Goal: Communication & Community: Answer question/provide support

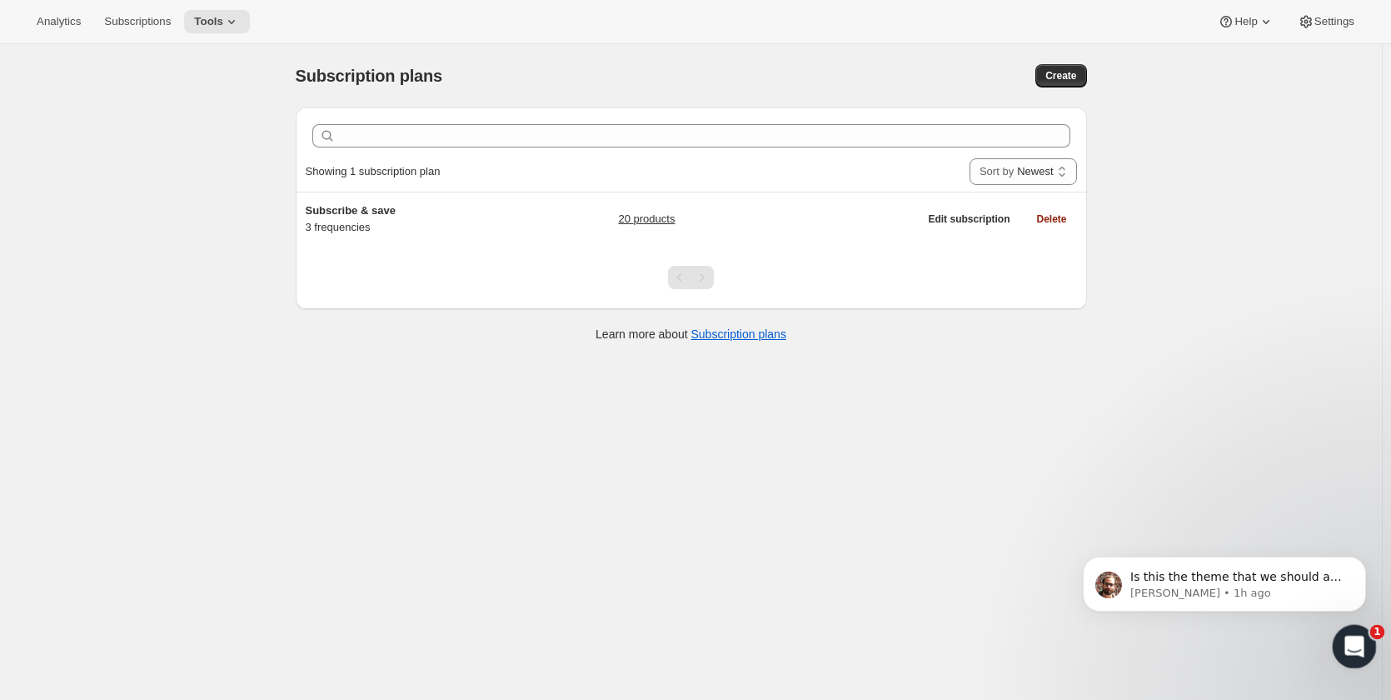
click at [1341, 634] on div "Open Intercom Messenger" at bounding box center [1351, 643] width 55 height 55
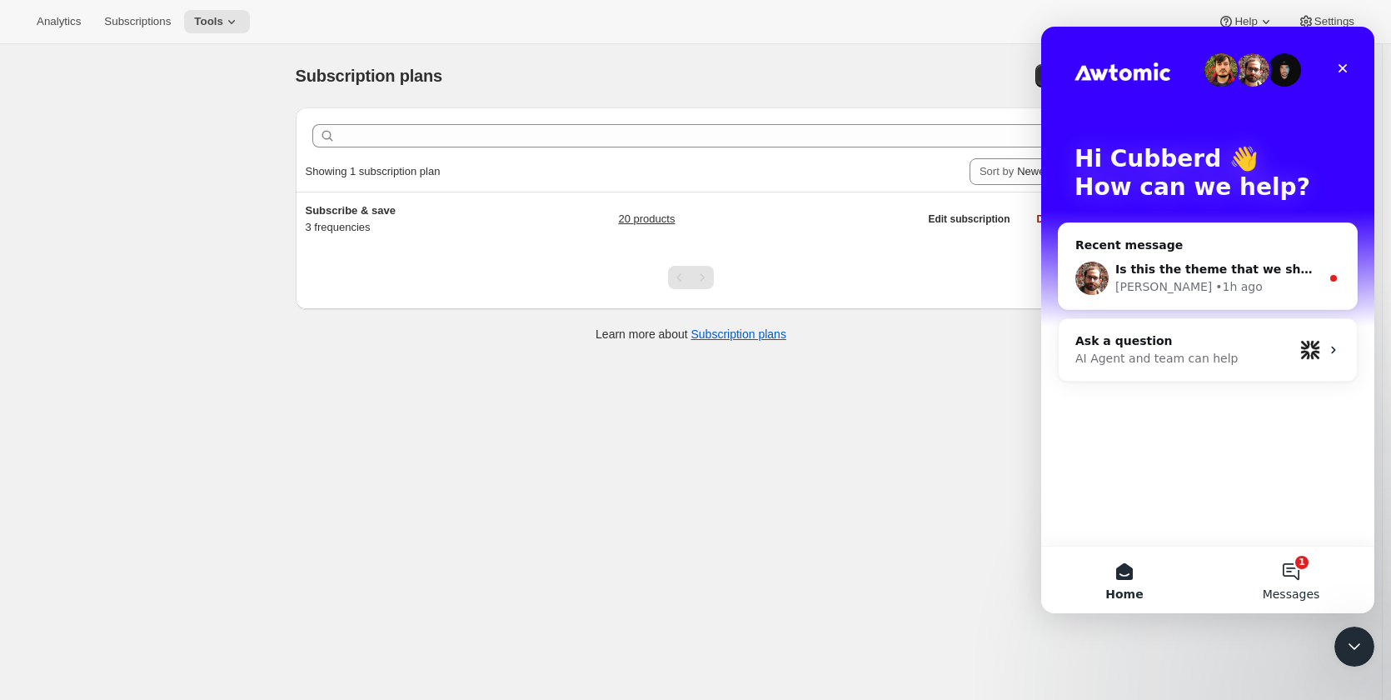
click at [1295, 575] on button "1 Messages" at bounding box center [1291, 579] width 167 height 67
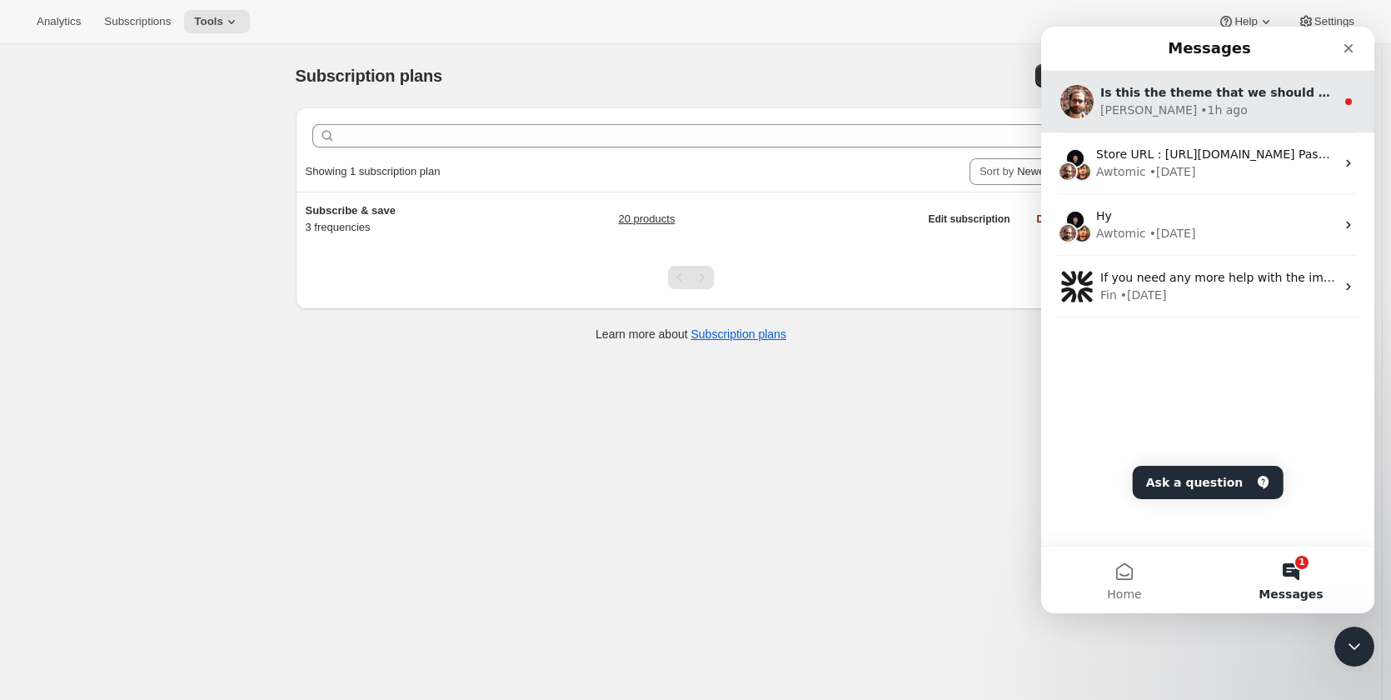
click at [1211, 108] on div "[PERSON_NAME] • 1h ago" at bounding box center [1217, 110] width 235 height 17
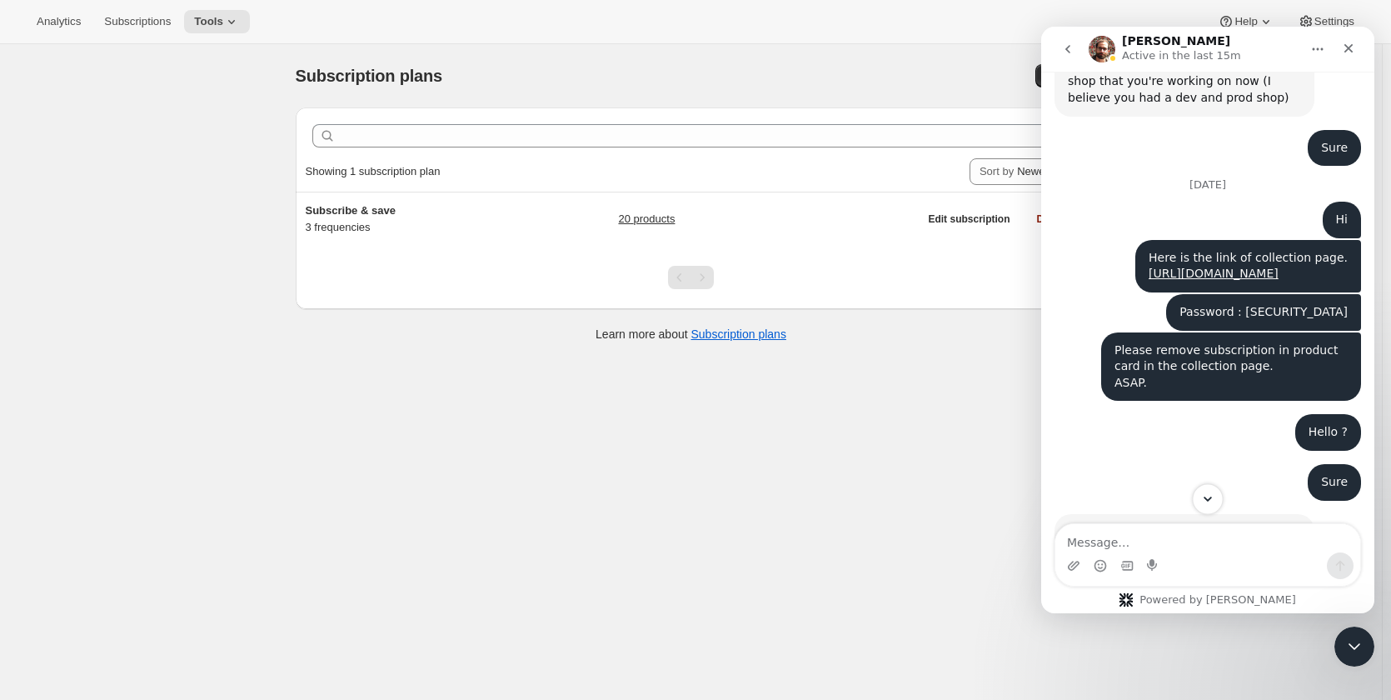
click at [1213, 500] on icon "Scroll to bottom" at bounding box center [1207, 498] width 15 height 15
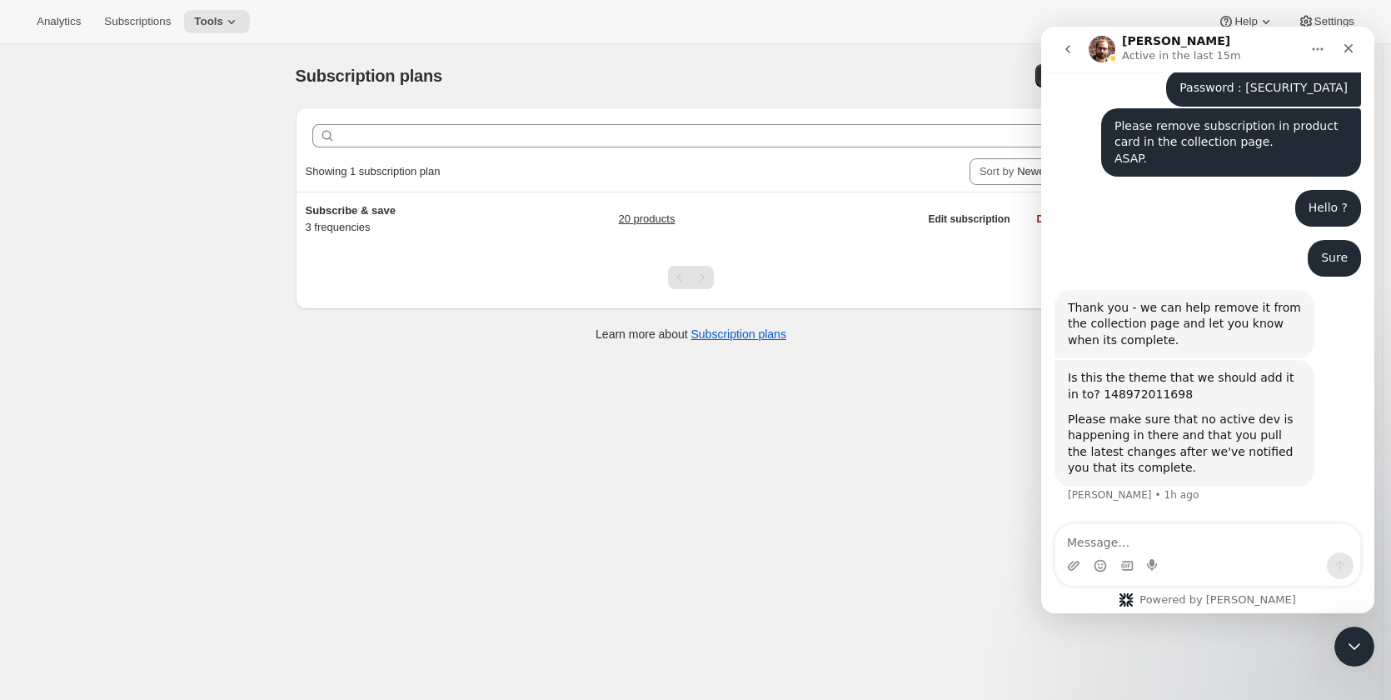
scroll to position [1741, 0]
click at [1108, 394] on div "Is this the theme that we should add it in to? 148972011698" at bounding box center [1184, 386] width 233 height 32
click at [1137, 464] on div "Please make sure that no active dev is happening in there and that you pull the…" at bounding box center [1184, 443] width 233 height 65
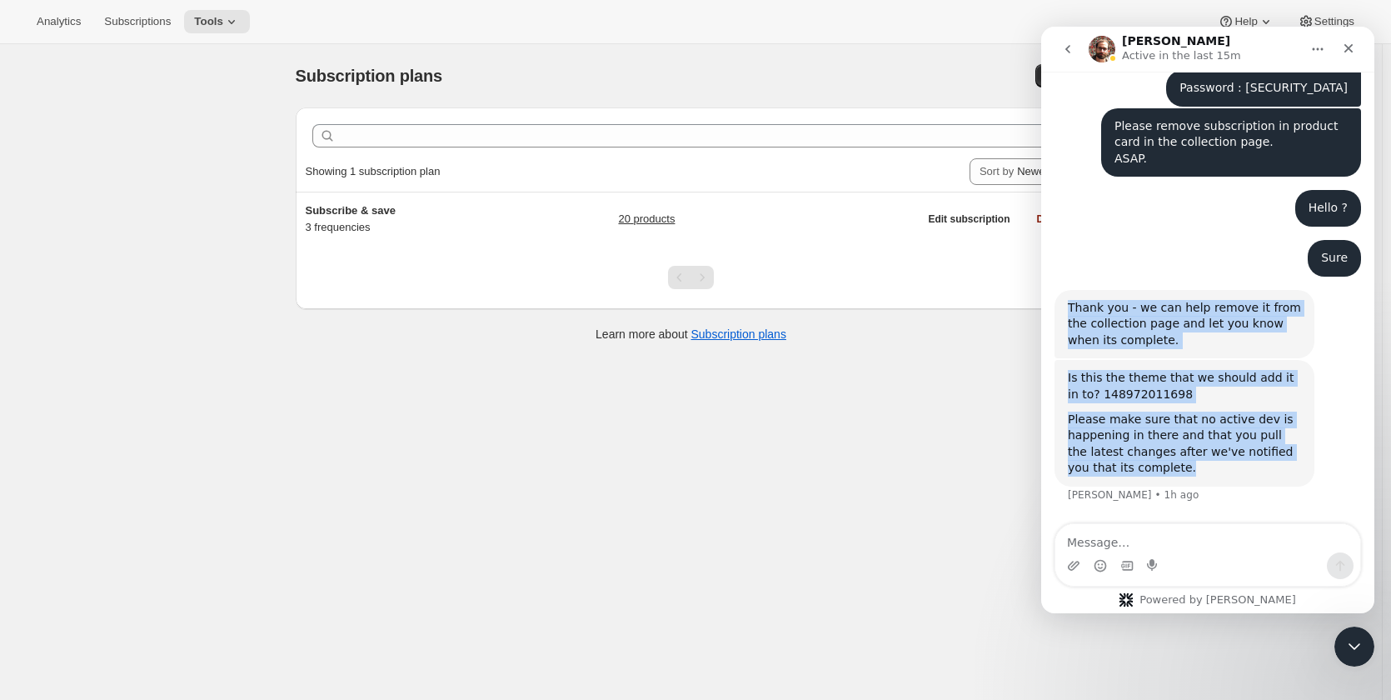
drag, startPoint x: 1106, startPoint y: 411, endPoint x: 1061, endPoint y: 313, distance: 108.1
copy div "Thank you - we can help remove it from the collection page and let you know whe…"
click at [1108, 400] on div "Is this the theme that we should add it in to? 148972011698" at bounding box center [1184, 386] width 233 height 32
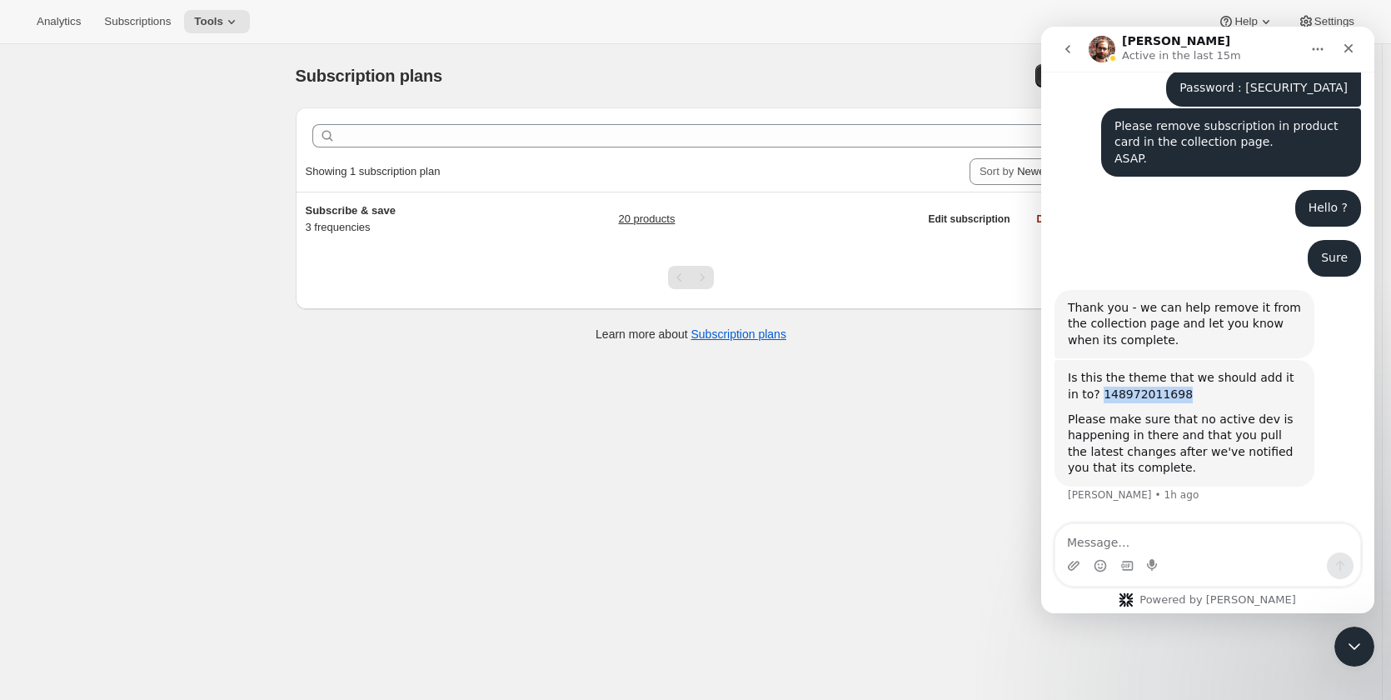
click at [1108, 400] on div "Is this the theme that we should add it in to? 148972011698" at bounding box center [1184, 386] width 233 height 32
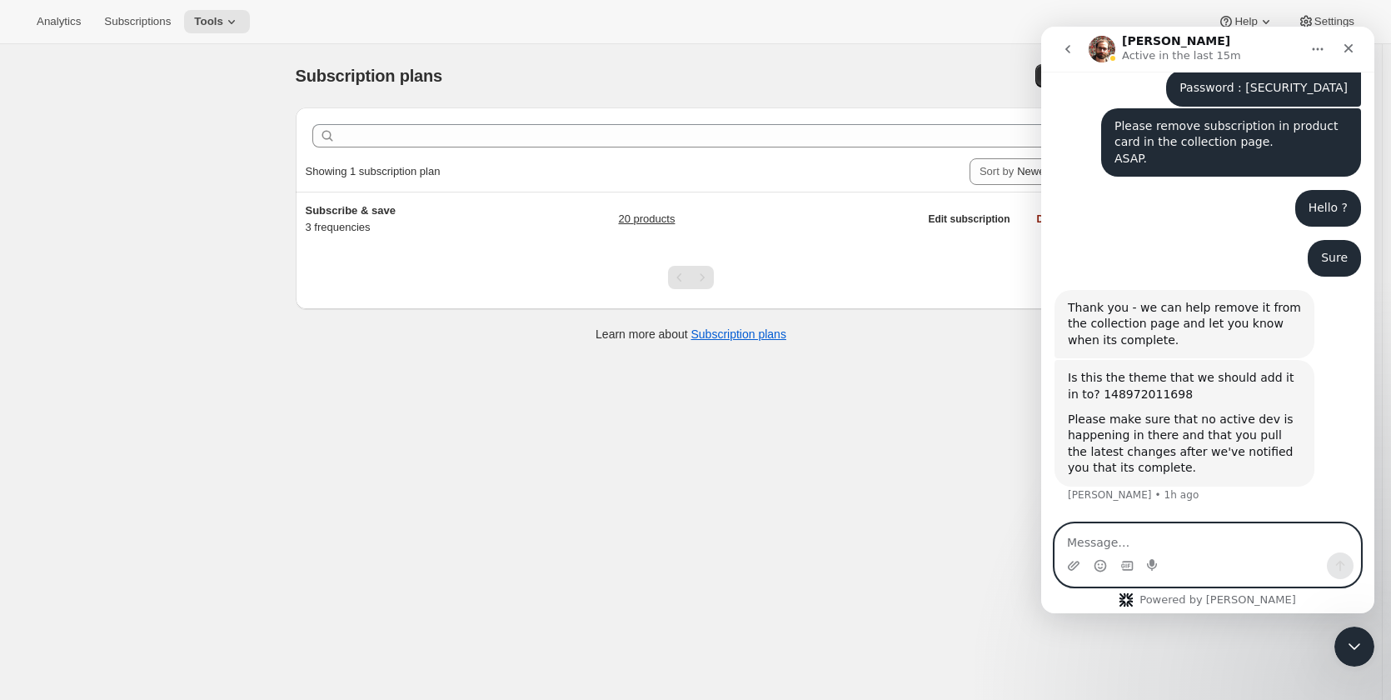
click at [1183, 543] on textarea "Message…" at bounding box center [1207, 538] width 305 height 28
click at [1174, 540] on textarea "Message…" at bounding box center [1207, 538] width 305 height 28
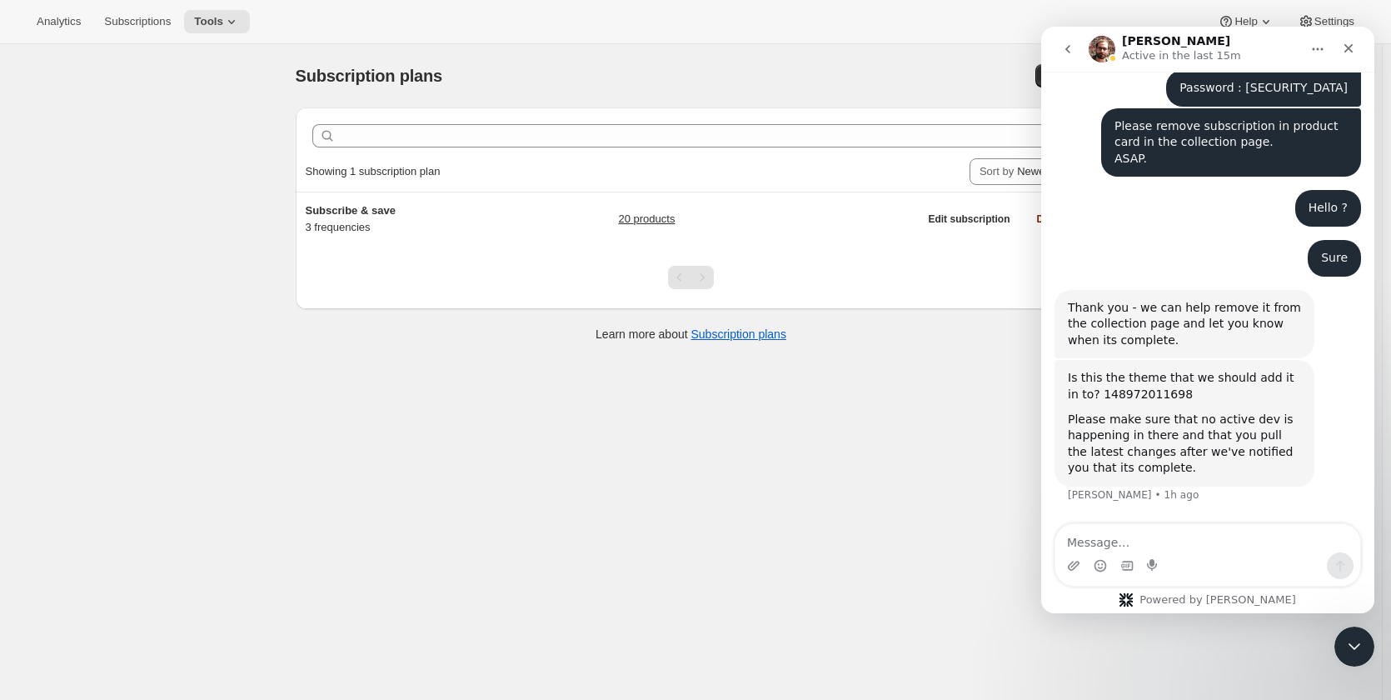
click at [1128, 396] on div "Is this the theme that we should add it in to? 148972011698" at bounding box center [1184, 386] width 233 height 32
click at [1130, 390] on div "Is this the theme that we should add it in to? 148972011698" at bounding box center [1184, 386] width 233 height 32
click at [1121, 396] on div "Is this the theme that we should add it in to? 148972011698" at bounding box center [1184, 386] width 233 height 32
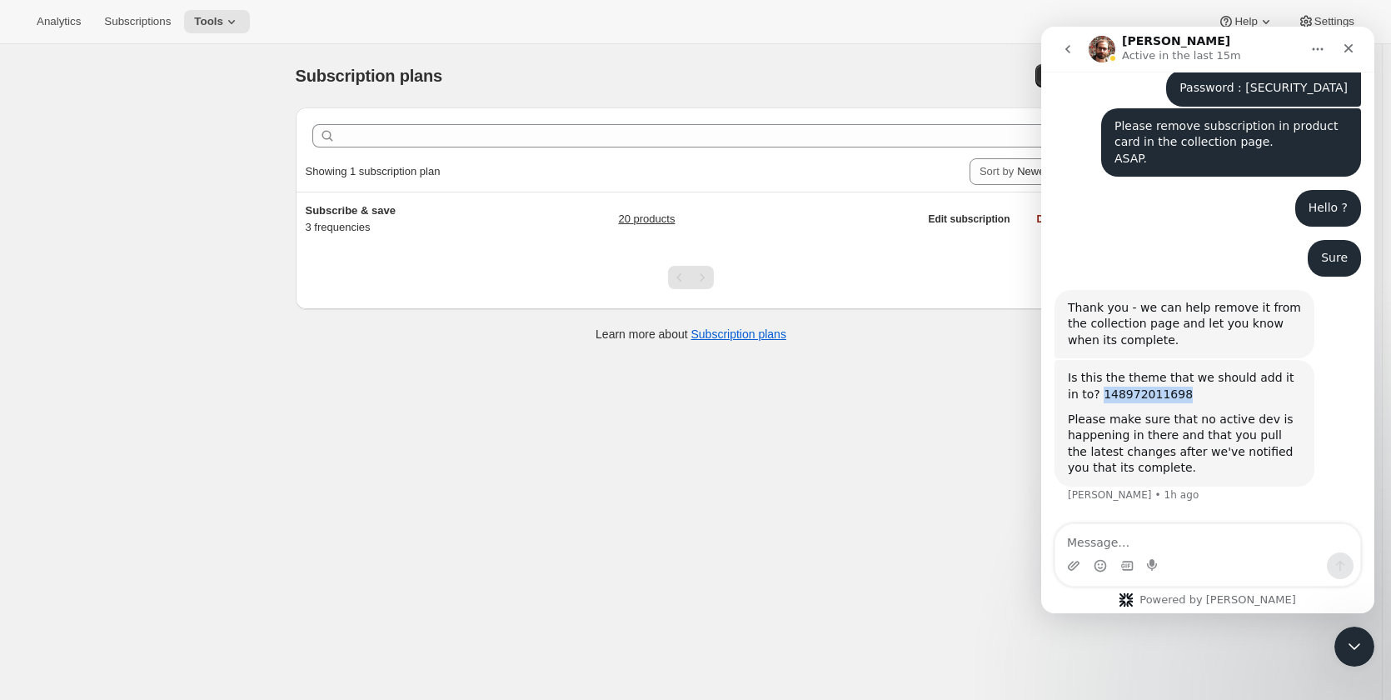
click at [1121, 396] on div "Is this the theme that we should add it in to? 148972011698" at bounding box center [1184, 386] width 233 height 32
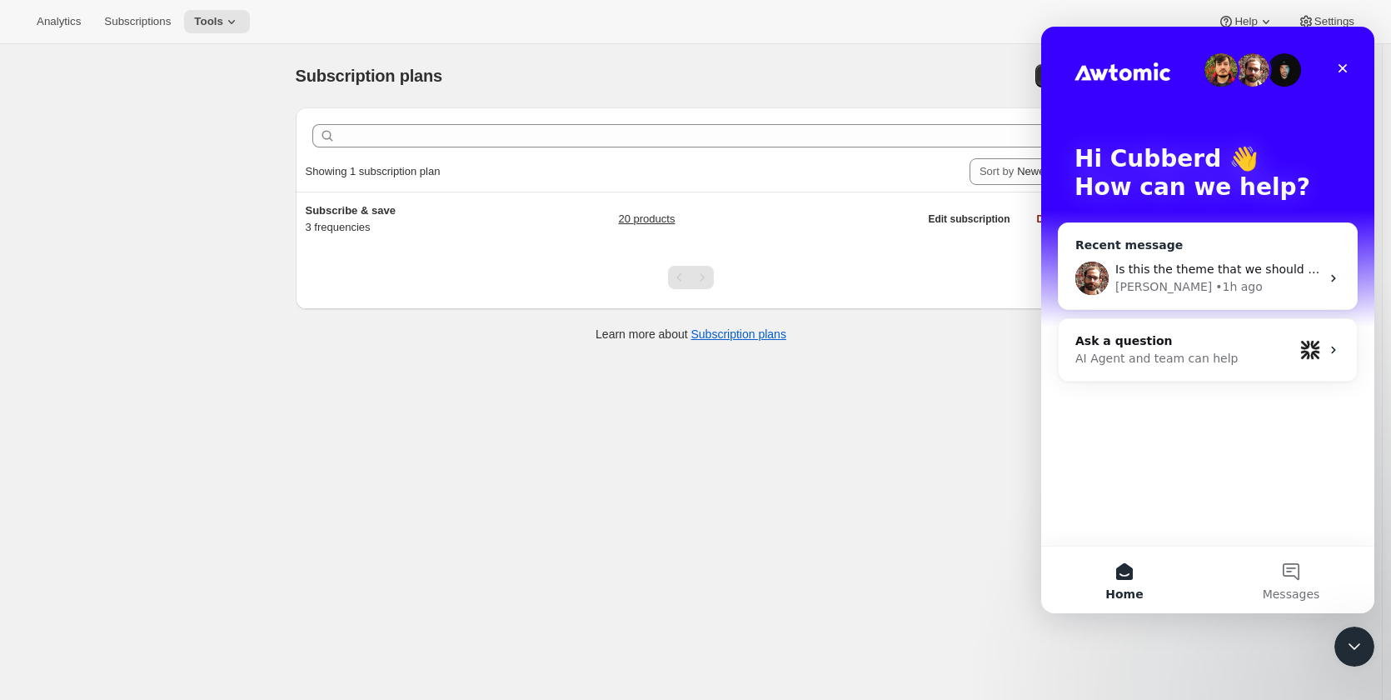
click at [1199, 282] on div "[PERSON_NAME] • 1h ago" at bounding box center [1217, 286] width 205 height 17
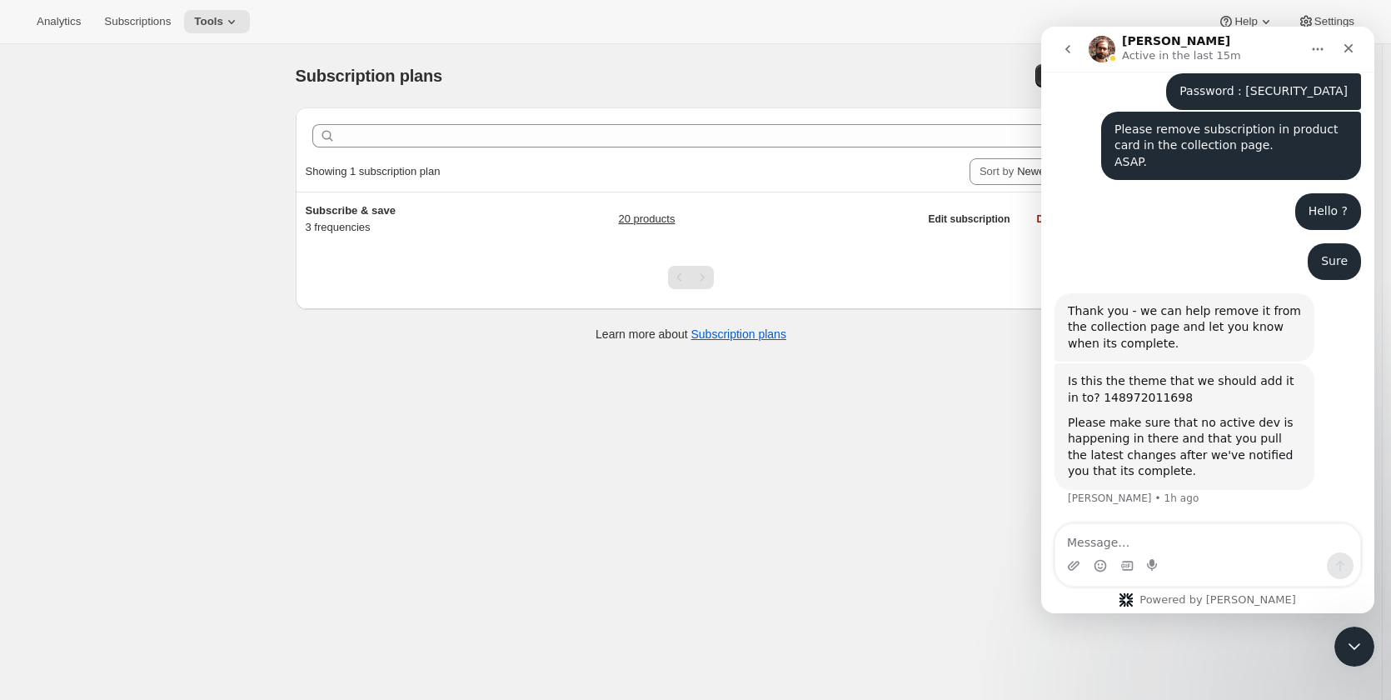
scroll to position [1741, 0]
click at [1186, 540] on textarea "Message…" at bounding box center [1207, 538] width 305 height 28
type textarea "PLease provide the theme name"
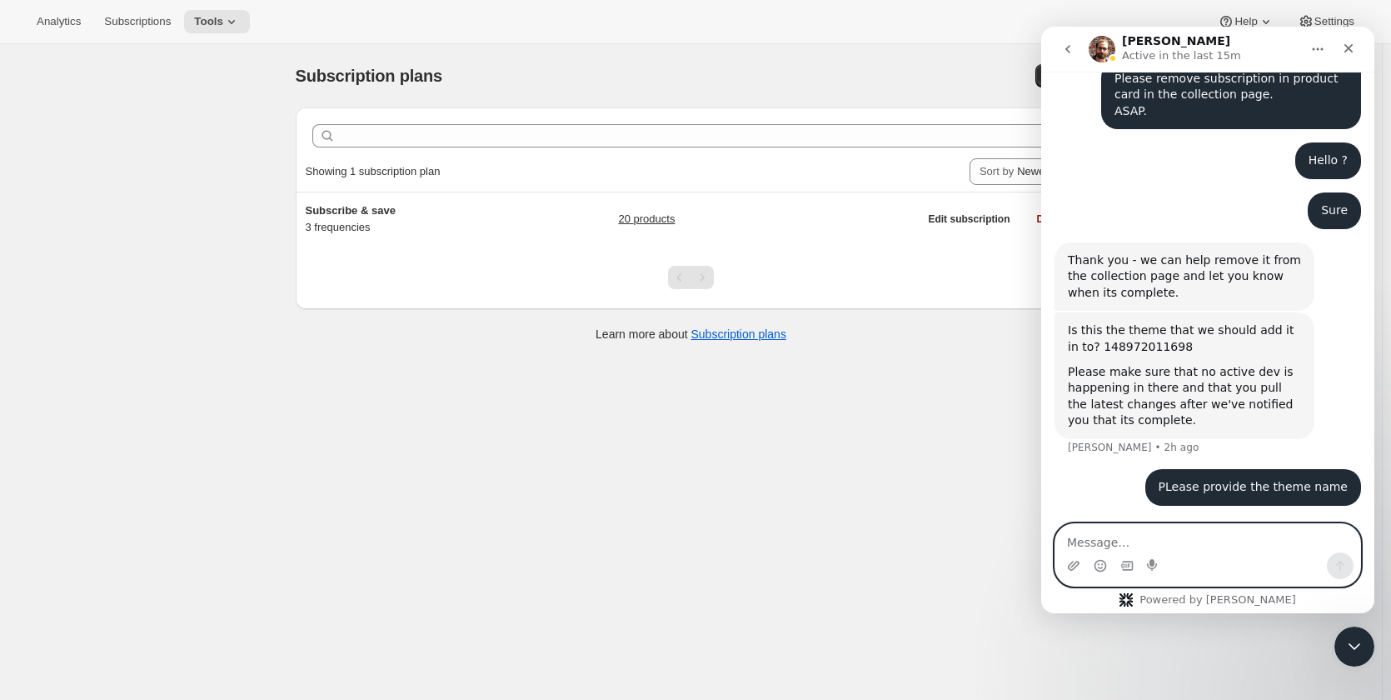
click at [1294, 542] on textarea "Message…" at bounding box center [1207, 538] width 305 height 28
click at [1273, 543] on textarea "Message…" at bounding box center [1207, 538] width 305 height 28
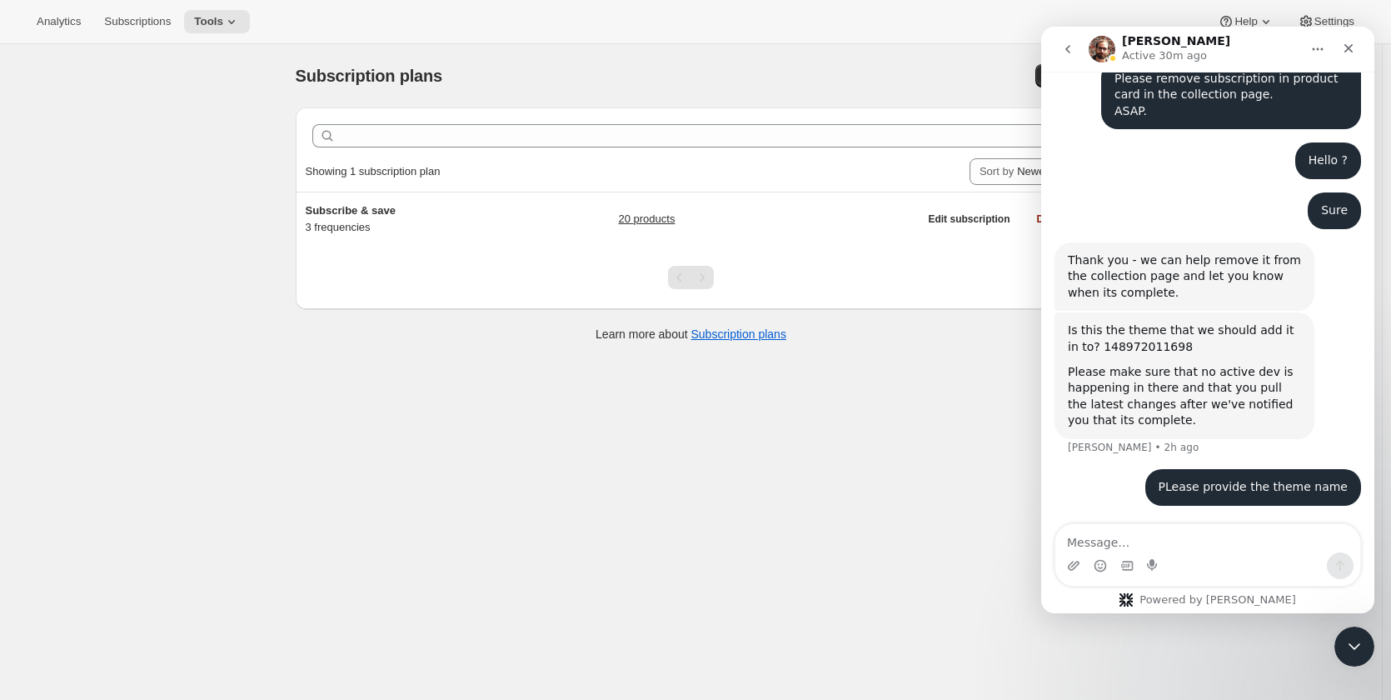
click at [1109, 349] on div "Is this the theme that we should add it in to? 148972011698" at bounding box center [1184, 338] width 233 height 32
click at [123, 252] on div "Subscription plans. This page is ready Subscription plans Create Clear Showing …" at bounding box center [691, 394] width 1382 height 700
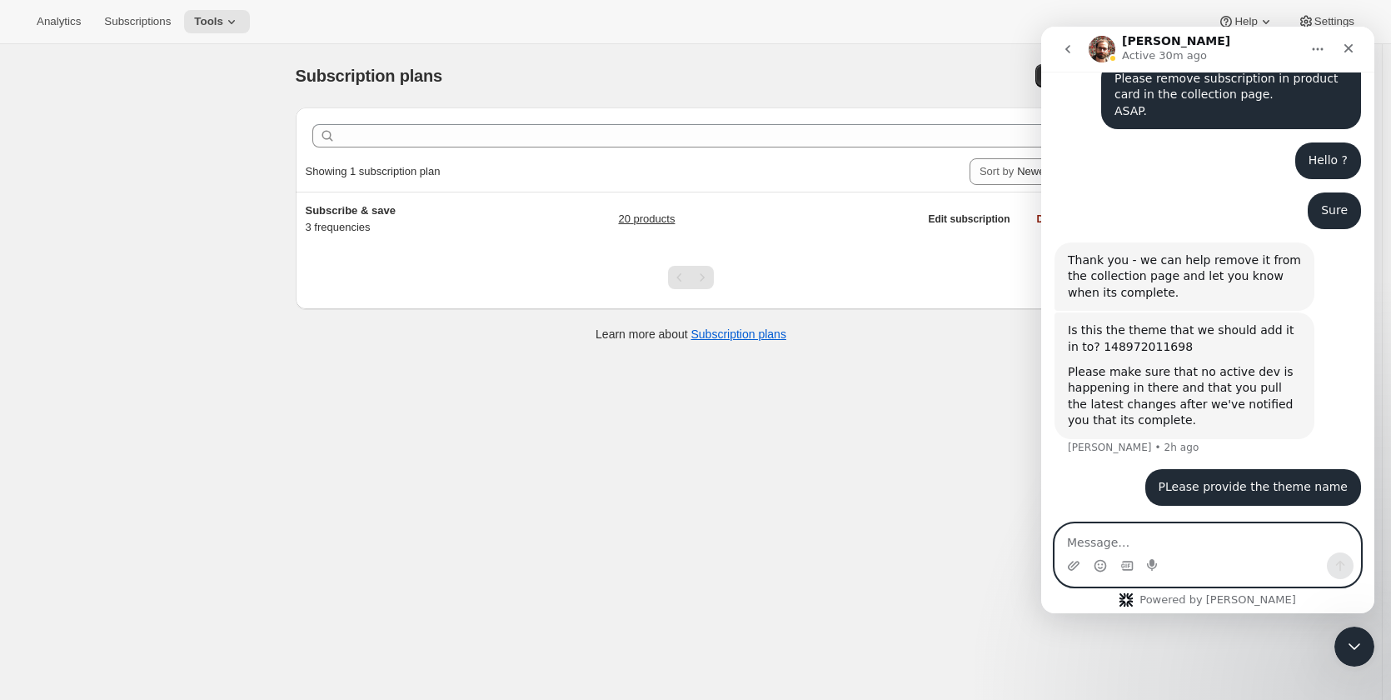
click at [1261, 537] on textarea "Message…" at bounding box center [1207, 538] width 305 height 28
click at [1279, 533] on textarea "Message…" at bounding box center [1207, 538] width 305 height 28
click at [1199, 541] on textarea "Message…" at bounding box center [1207, 538] width 305 height 28
paste textarea "Please ensure that nothing else is affected."
type textarea "Please ensure that nothing else is affected."
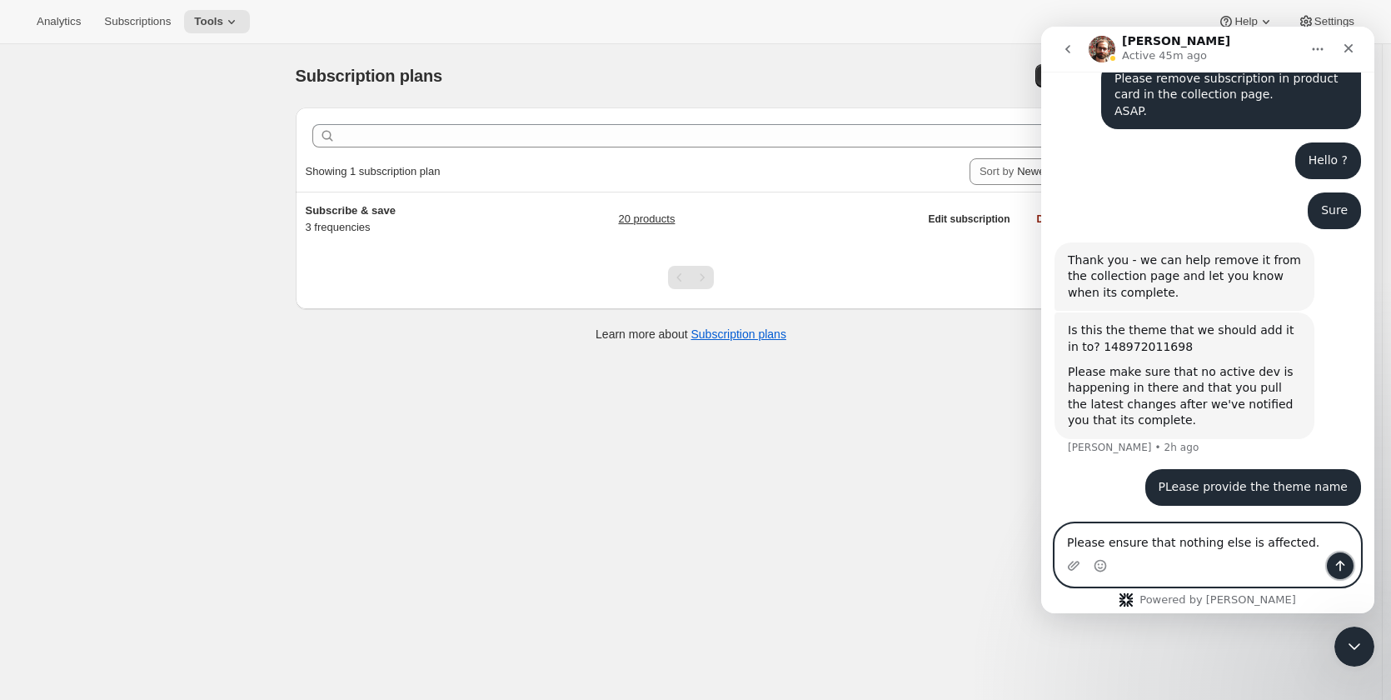
click at [1335, 565] on icon "Send a message…" at bounding box center [1339, 565] width 13 height 13
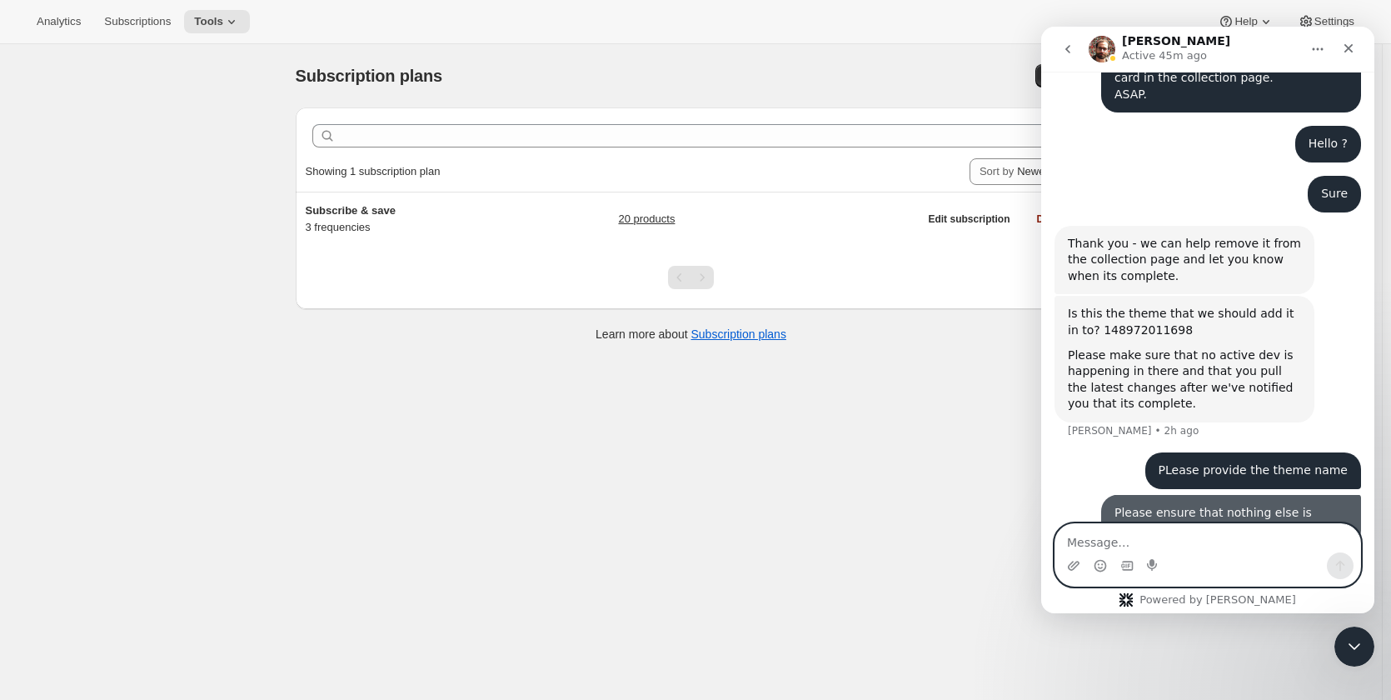
scroll to position [1828, 0]
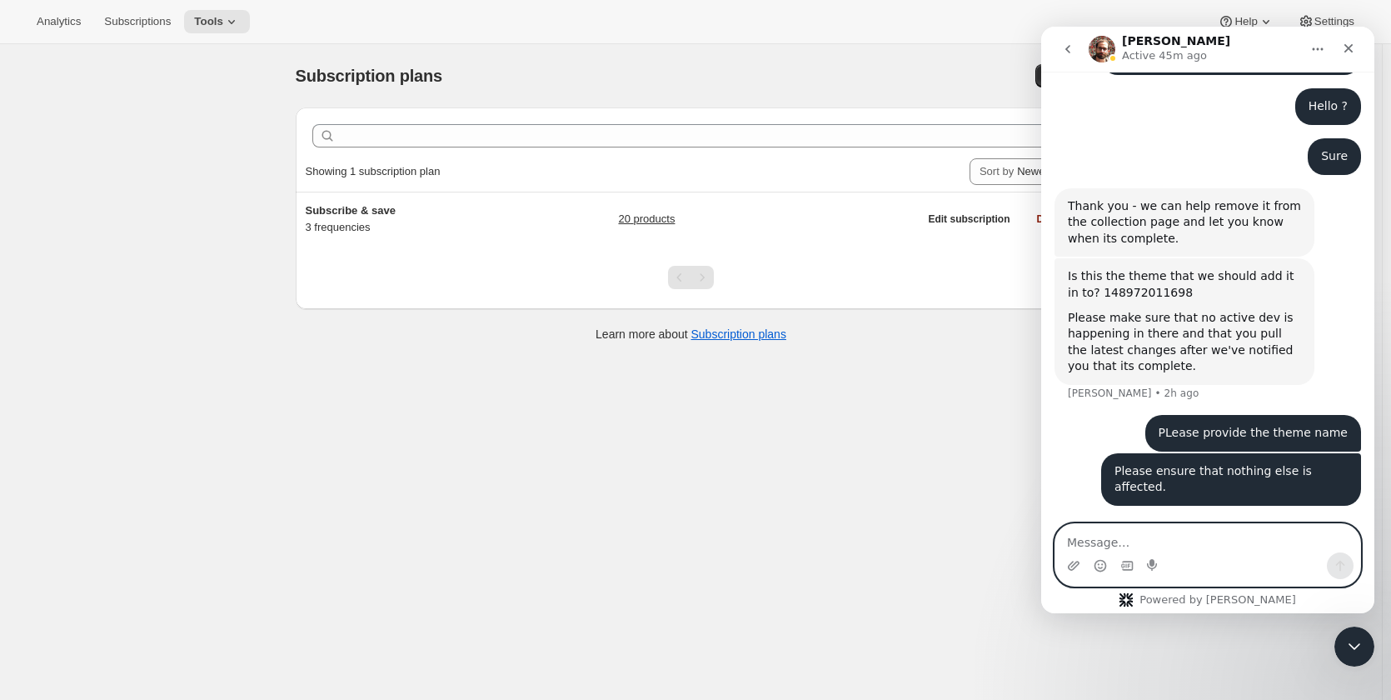
click at [1224, 543] on textarea "Message…" at bounding box center [1207, 538] width 305 height 28
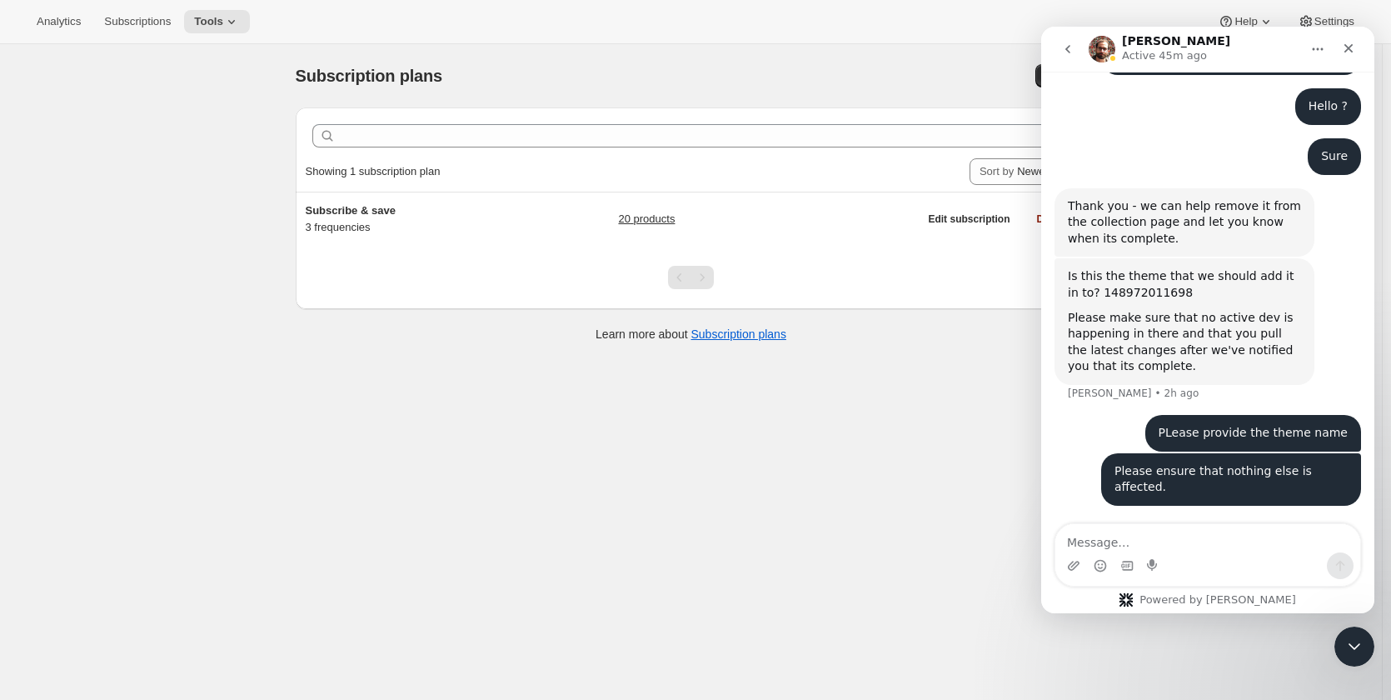
click at [434, 536] on div "Subscription plans. This page is ready Subscription plans Create Clear Showing …" at bounding box center [691, 394] width 1382 height 700
